Goal: Find specific page/section: Find specific page/section

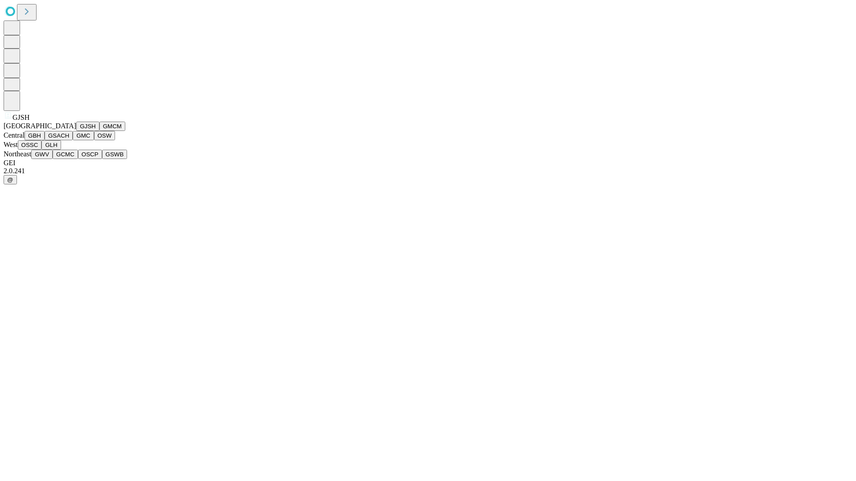
click at [76, 131] on button "GJSH" at bounding box center [87, 126] width 23 height 9
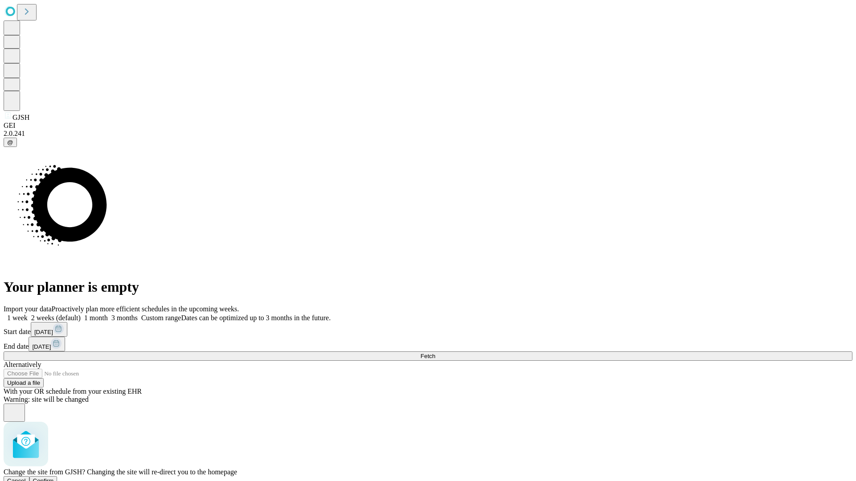
click at [54, 478] on span "Confirm" at bounding box center [43, 481] width 21 height 7
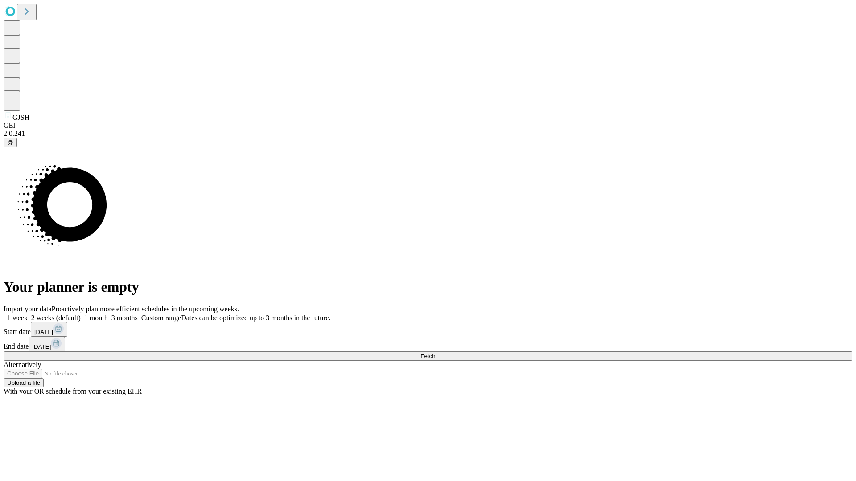
click at [108, 314] on label "1 month" at bounding box center [94, 318] width 27 height 8
click at [435, 353] on span "Fetch" at bounding box center [427, 356] width 15 height 7
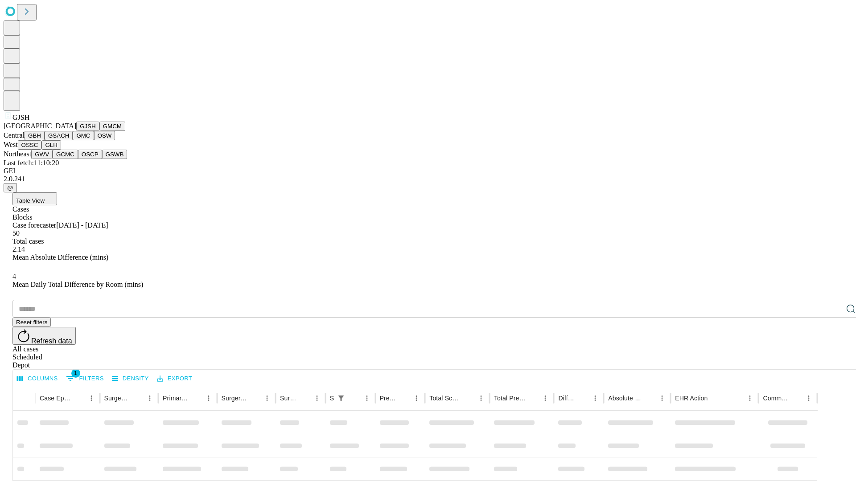
click at [99, 131] on button "GMCM" at bounding box center [112, 126] width 26 height 9
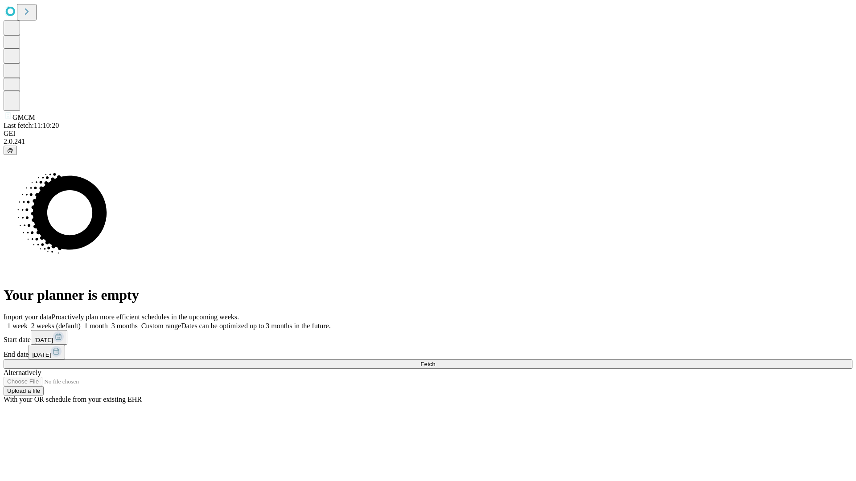
click at [108, 322] on label "1 month" at bounding box center [94, 326] width 27 height 8
click at [435, 361] on span "Fetch" at bounding box center [427, 364] width 15 height 7
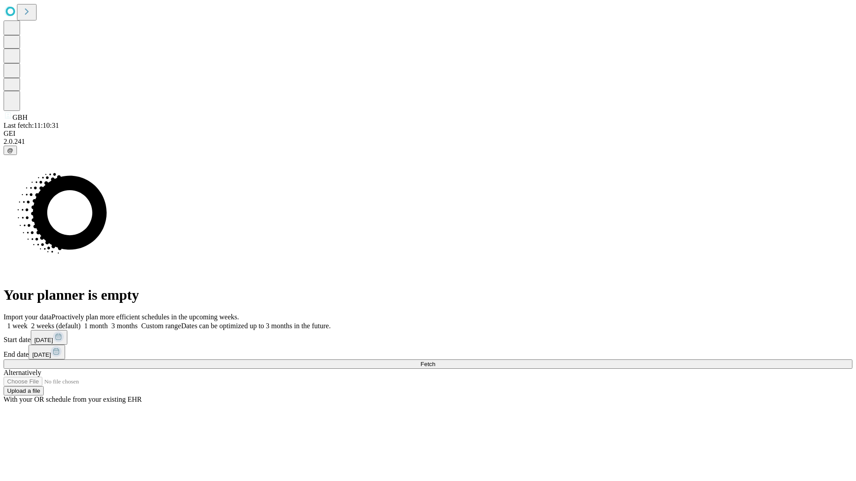
click at [108, 322] on label "1 month" at bounding box center [94, 326] width 27 height 8
click at [435, 361] on span "Fetch" at bounding box center [427, 364] width 15 height 7
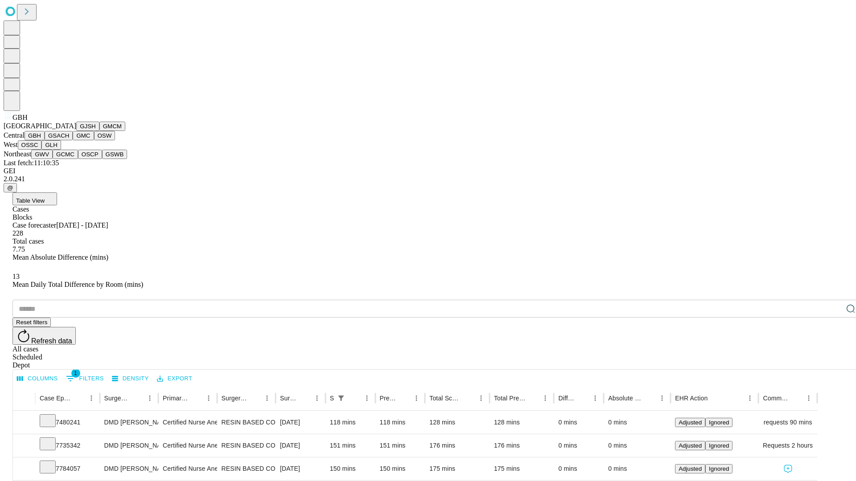
click at [69, 140] on button "GSACH" at bounding box center [59, 135] width 28 height 9
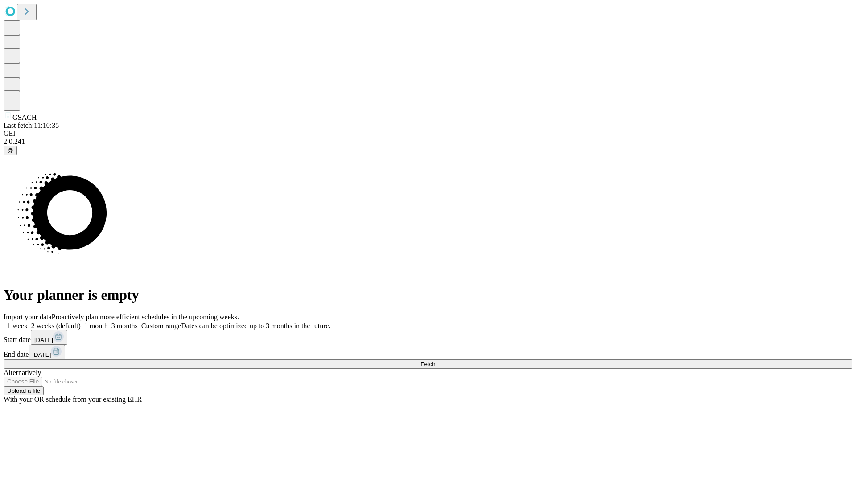
click at [108, 322] on label "1 month" at bounding box center [94, 326] width 27 height 8
click at [435, 361] on span "Fetch" at bounding box center [427, 364] width 15 height 7
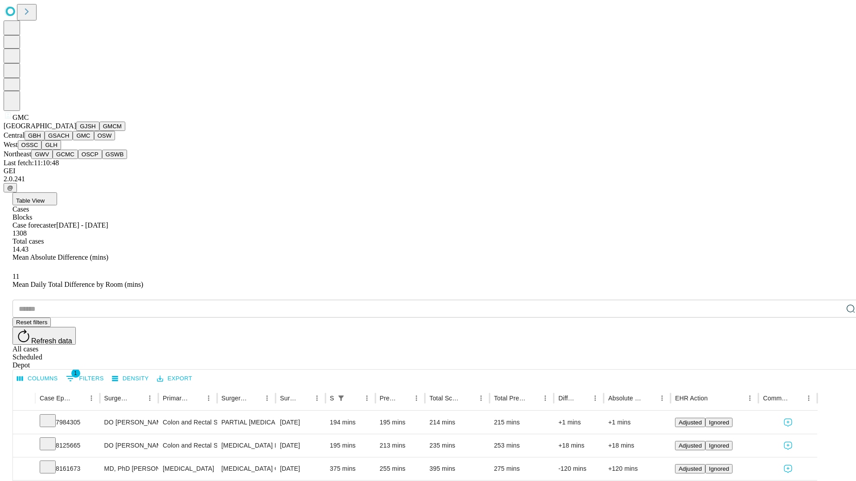
click at [94, 140] on button "OSW" at bounding box center [104, 135] width 21 height 9
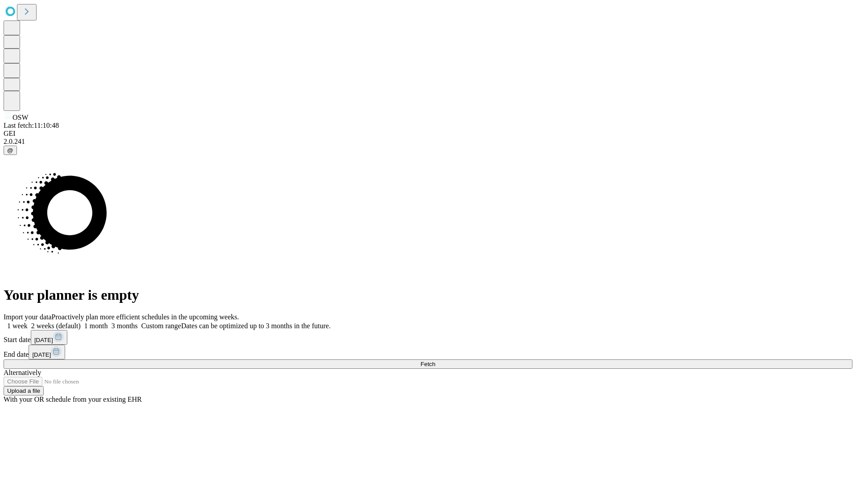
click at [108, 322] on label "1 month" at bounding box center [94, 326] width 27 height 8
click at [435, 361] on span "Fetch" at bounding box center [427, 364] width 15 height 7
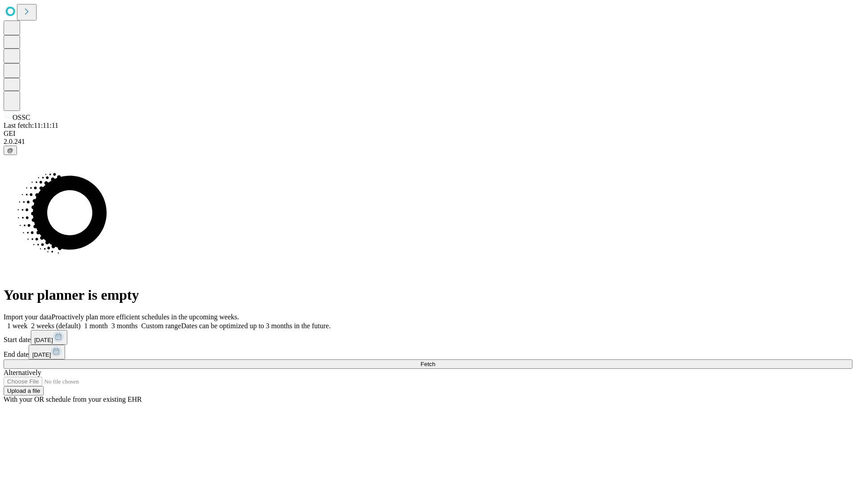
click at [108, 322] on label "1 month" at bounding box center [94, 326] width 27 height 8
click at [435, 361] on span "Fetch" at bounding box center [427, 364] width 15 height 7
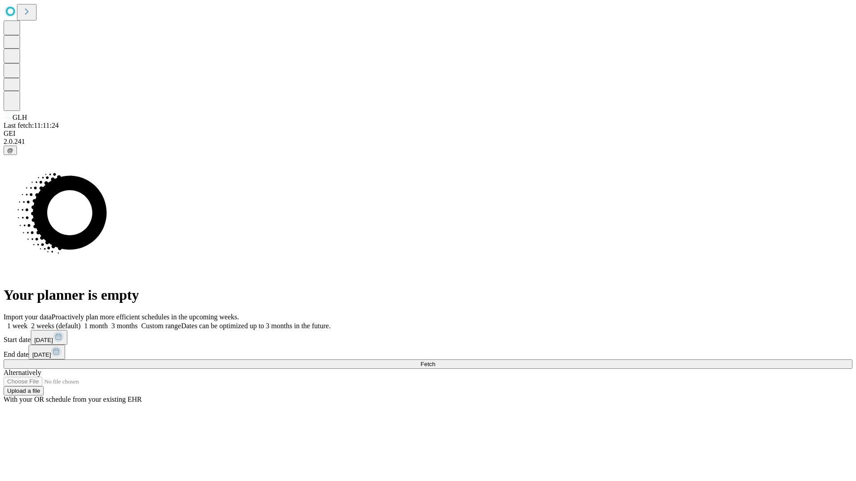
click at [108, 322] on label "1 month" at bounding box center [94, 326] width 27 height 8
click at [435, 361] on span "Fetch" at bounding box center [427, 364] width 15 height 7
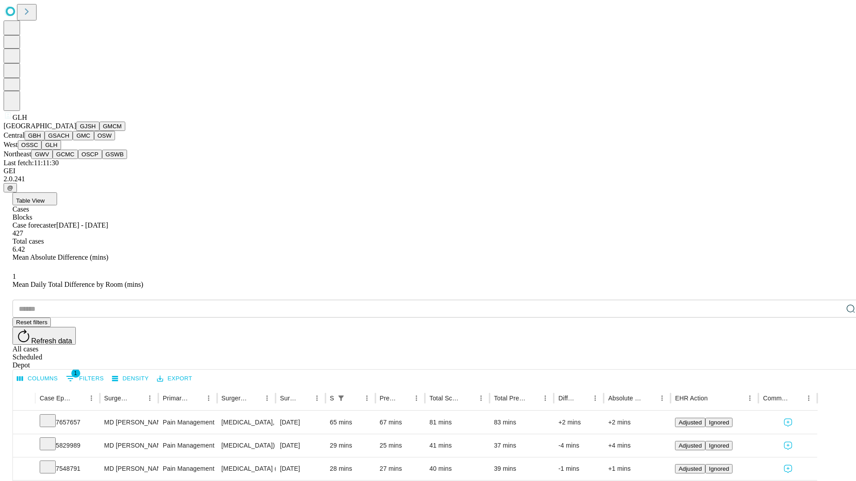
click at [53, 159] on button "GWV" at bounding box center [41, 154] width 21 height 9
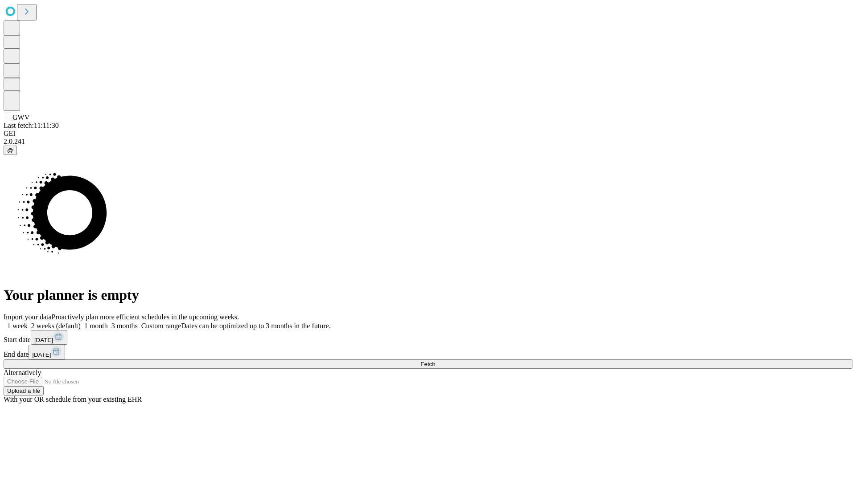
click at [108, 322] on label "1 month" at bounding box center [94, 326] width 27 height 8
click at [435, 361] on span "Fetch" at bounding box center [427, 364] width 15 height 7
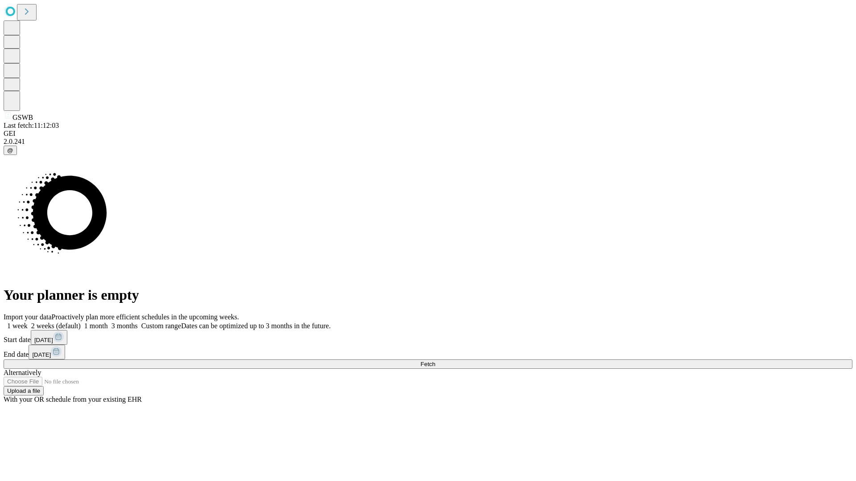
click at [108, 322] on label "1 month" at bounding box center [94, 326] width 27 height 8
click at [435, 361] on span "Fetch" at bounding box center [427, 364] width 15 height 7
